Goal: Task Accomplishment & Management: Understand process/instructions

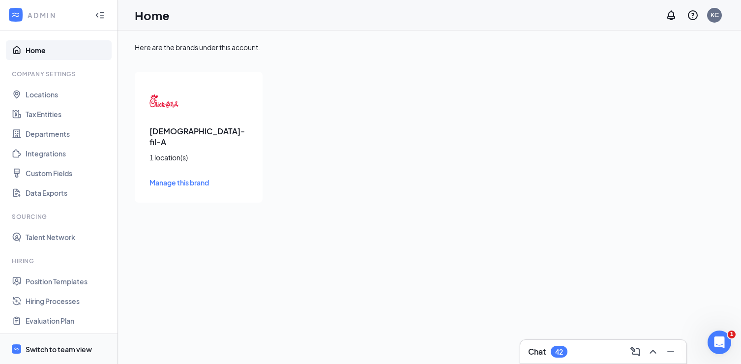
click at [78, 346] on div "Switch to team view" at bounding box center [59, 349] width 66 height 10
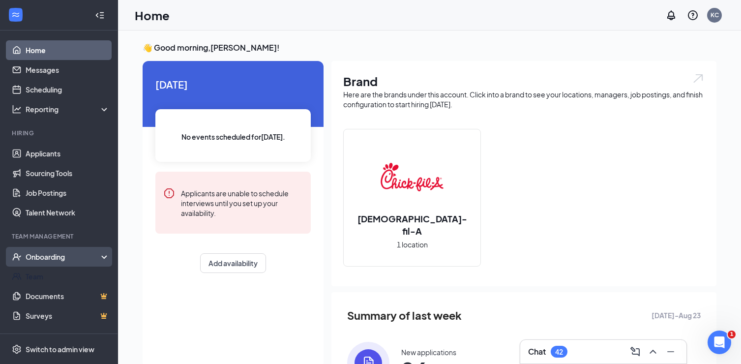
click at [74, 259] on div "Onboarding" at bounding box center [64, 257] width 76 height 10
click at [79, 279] on link "Overview" at bounding box center [68, 276] width 84 height 20
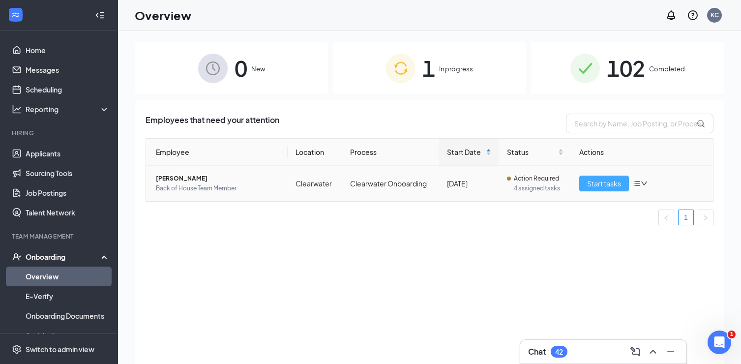
click at [603, 186] on span "Start tasks" at bounding box center [604, 183] width 34 height 11
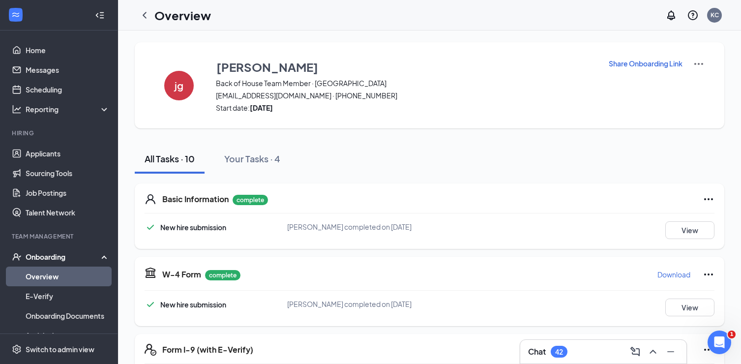
click at [700, 64] on img at bounding box center [699, 64] width 12 height 12
click at [693, 81] on span "View details" at bounding box center [699, 81] width 38 height 11
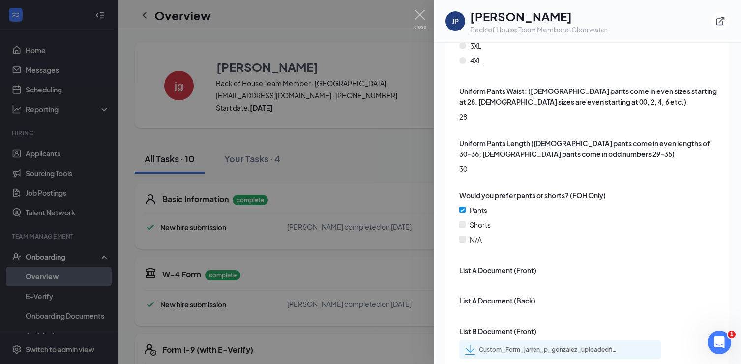
scroll to position [1602, 0]
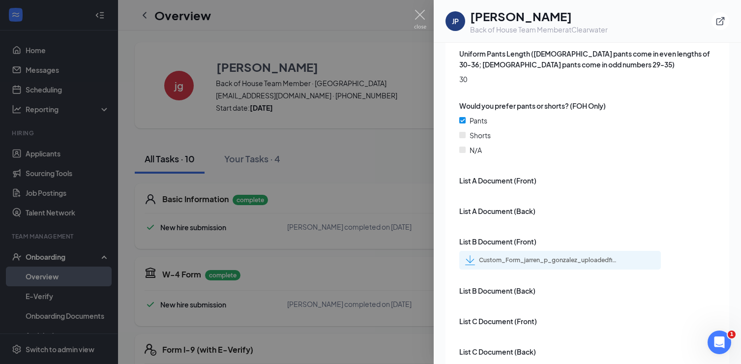
click at [576, 256] on div "Custom_Form_jarren_p_gonzalez_uploadedfile_20250826.pdf.pdf" at bounding box center [548, 260] width 138 height 8
